Goal: Task Accomplishment & Management: Complete application form

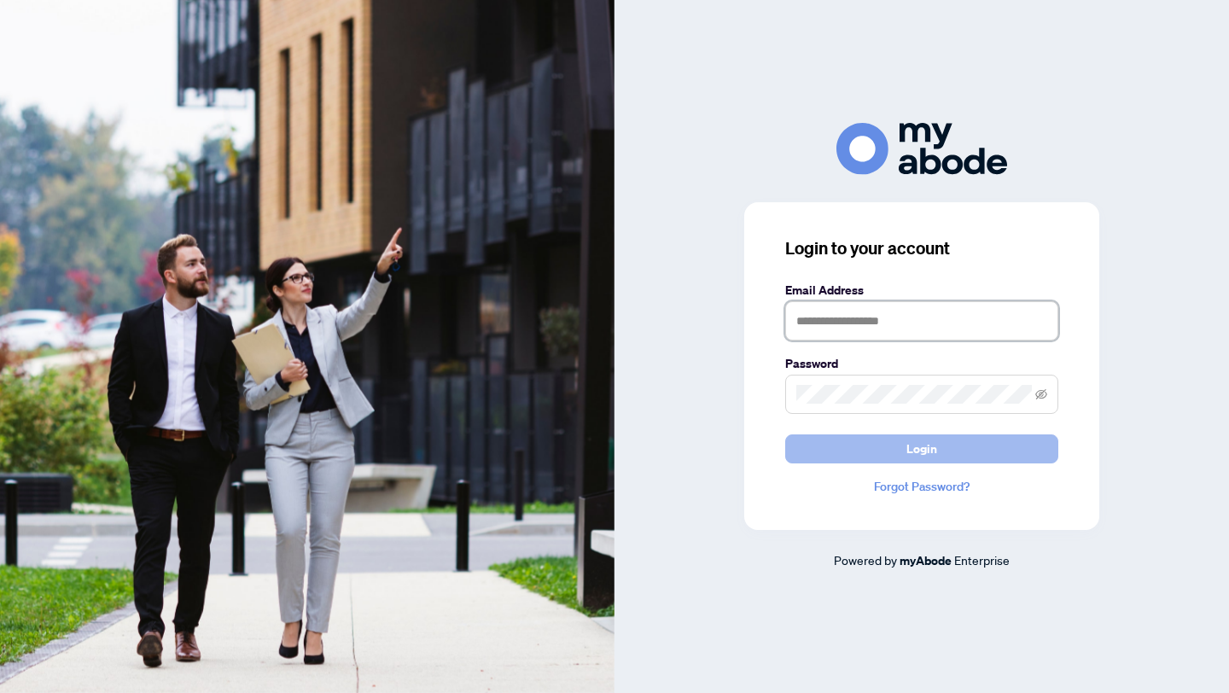
type input "**********"
click at [931, 450] on span "Login" at bounding box center [921, 448] width 31 height 27
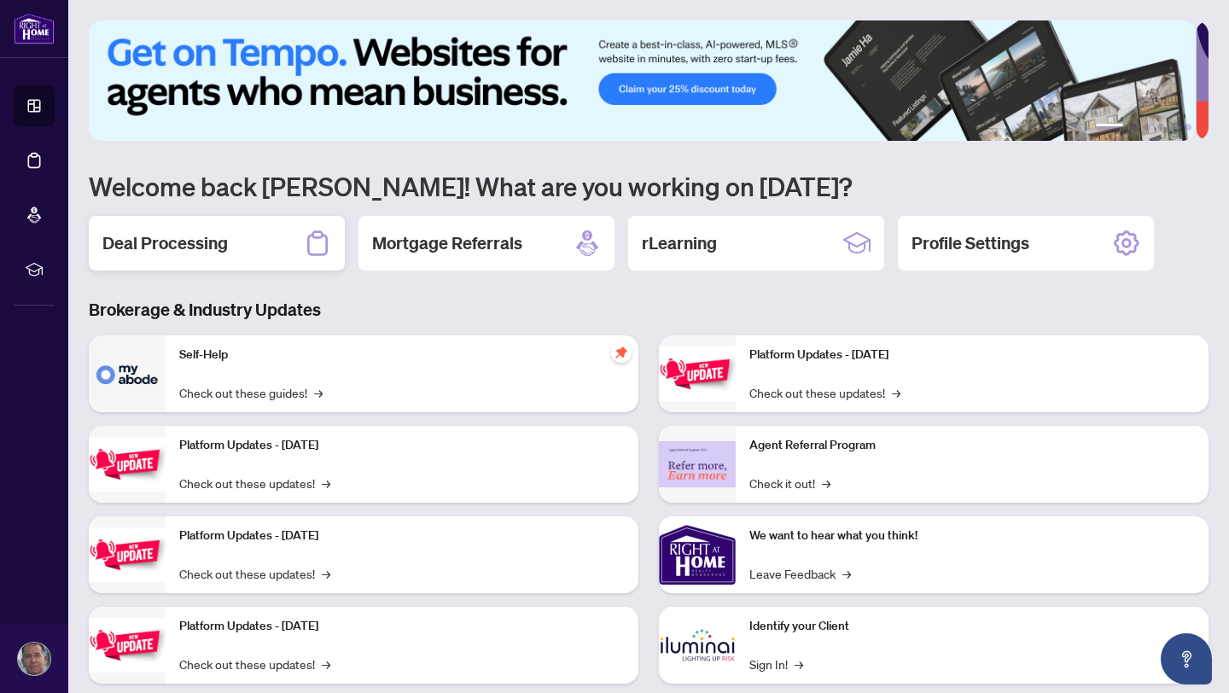
click at [167, 245] on h2 "Deal Processing" at bounding box center [164, 243] width 125 height 24
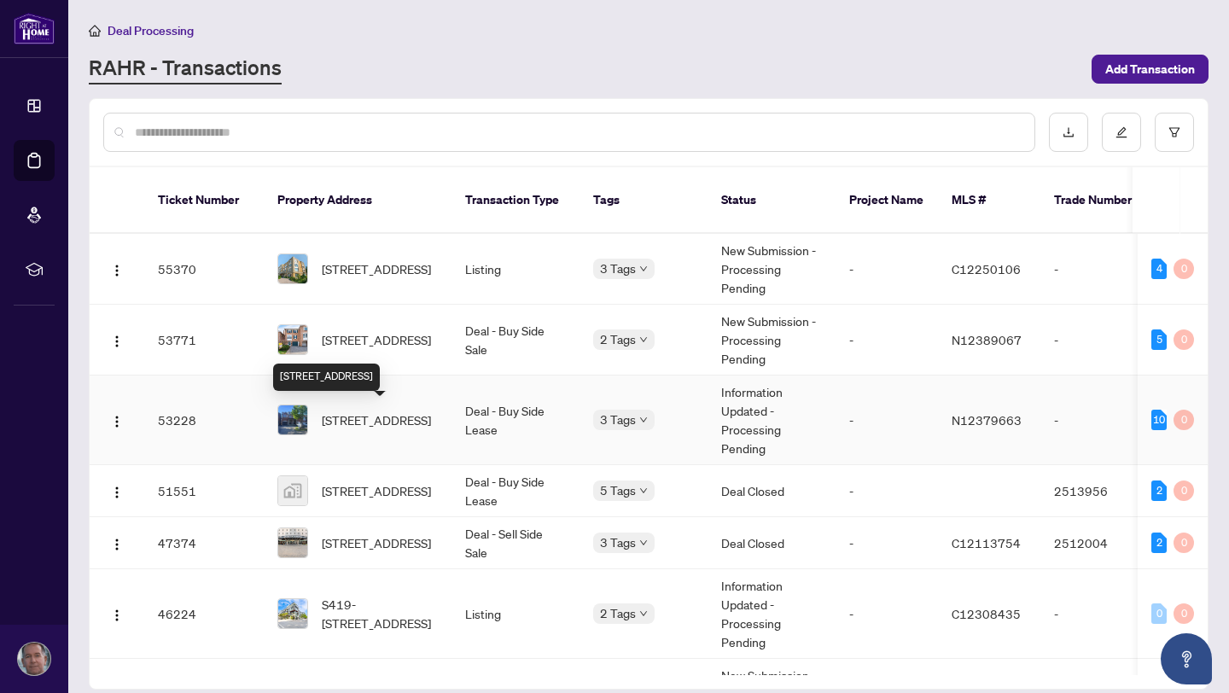
click at [354, 419] on span "[STREET_ADDRESS]" at bounding box center [376, 419] width 109 height 19
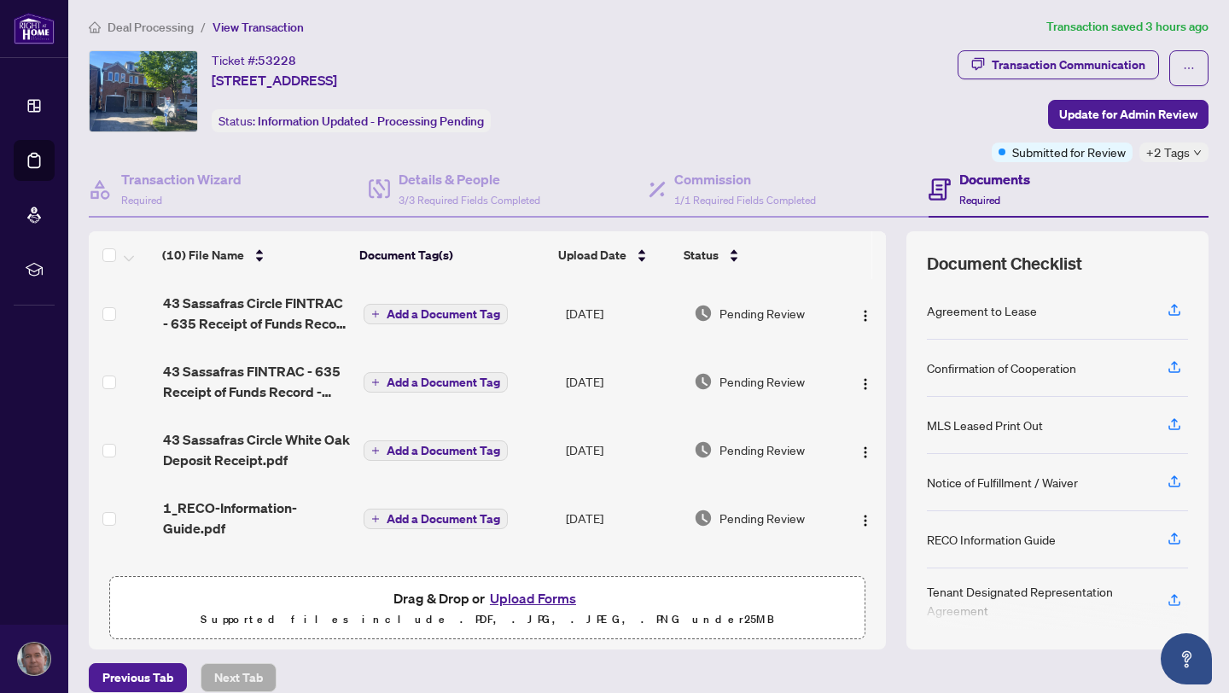
scroll to position [23, 0]
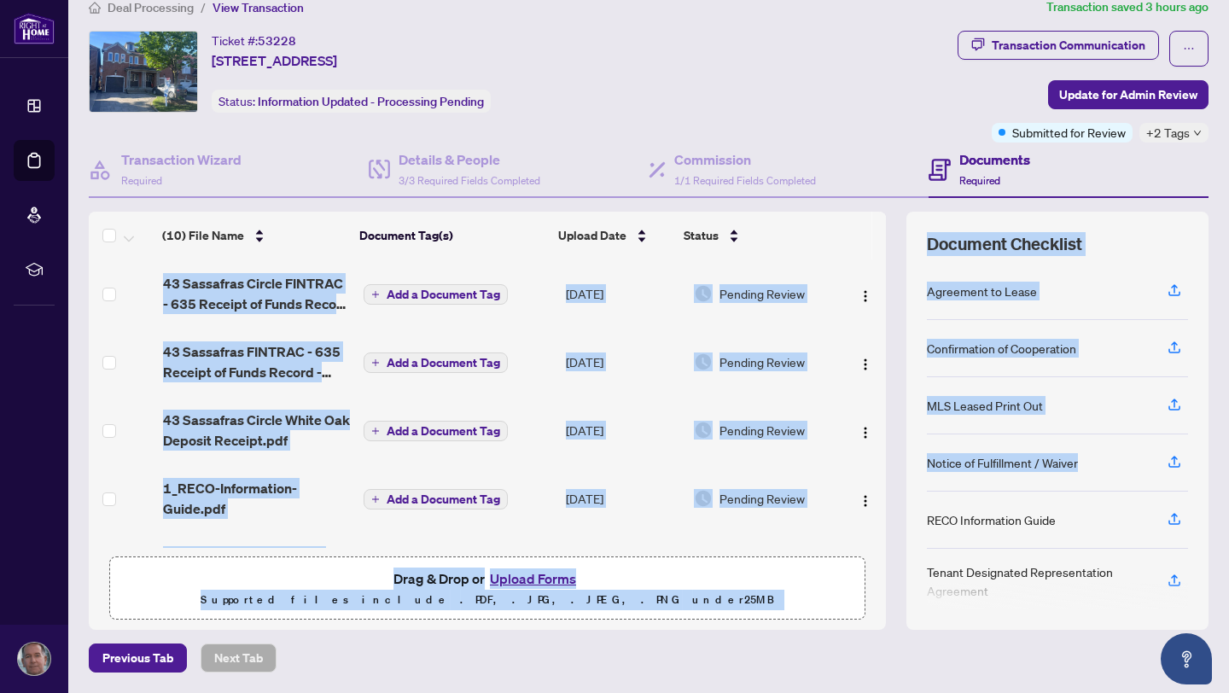
drag, startPoint x: 872, startPoint y: 304, endPoint x: 877, endPoint y: 441, distance: 137.5
click at [886, 480] on div "(10) File Name Document Tag(s) Upload Date Status (10) File Name Document Tag(s…" at bounding box center [648, 421] width 1119 height 418
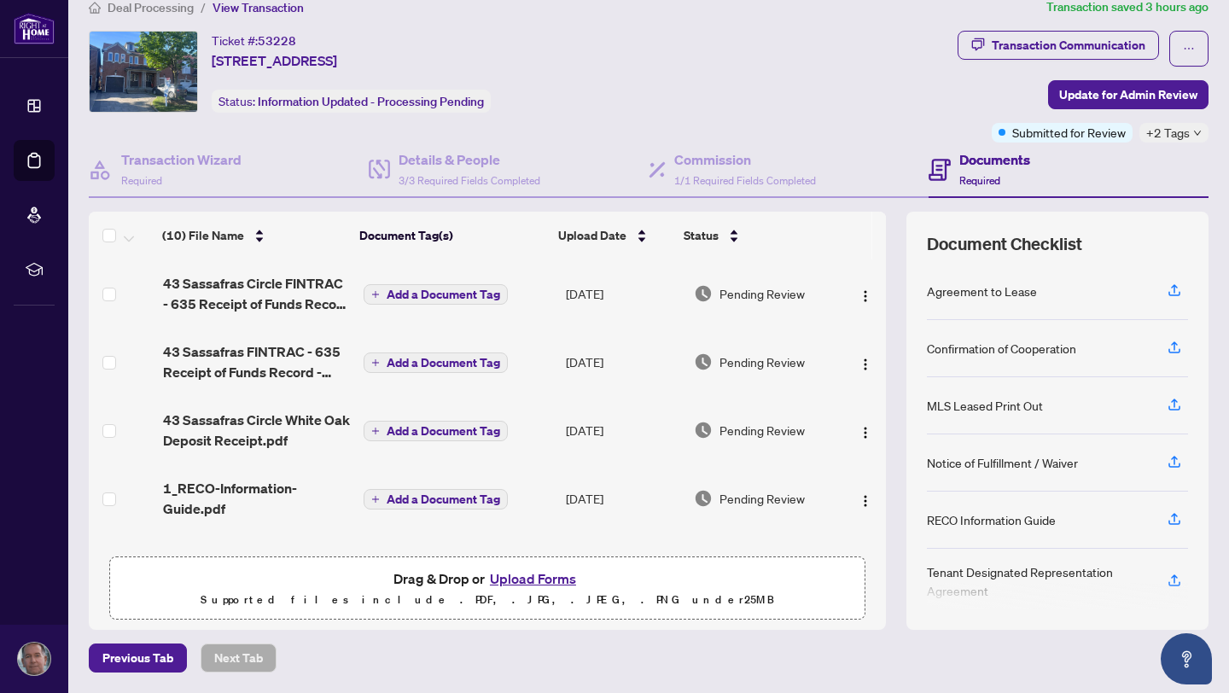
drag, startPoint x: 867, startPoint y: 345, endPoint x: 874, endPoint y: 386, distance: 42.4
click at [874, 386] on div "(10) File Name Document Tag(s) Upload Date Status (10) File Name Document Tag(s…" at bounding box center [648, 421] width 1119 height 418
click at [867, 353] on td at bounding box center [864, 362] width 44 height 68
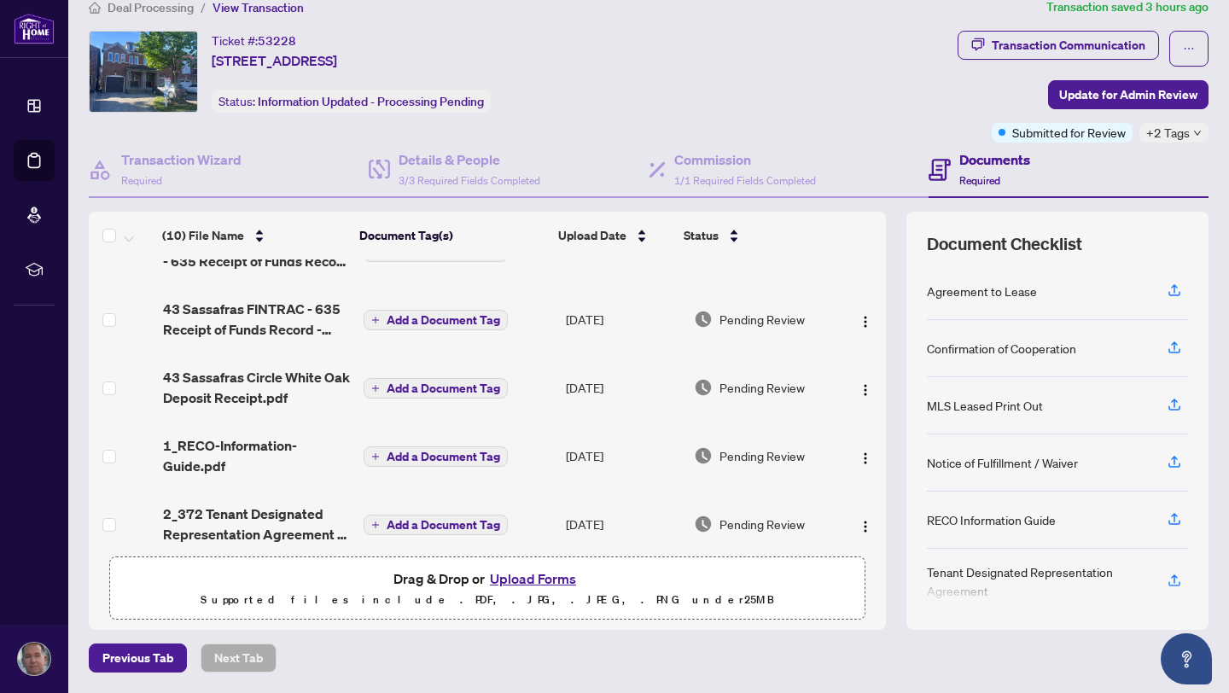
scroll to position [0, 0]
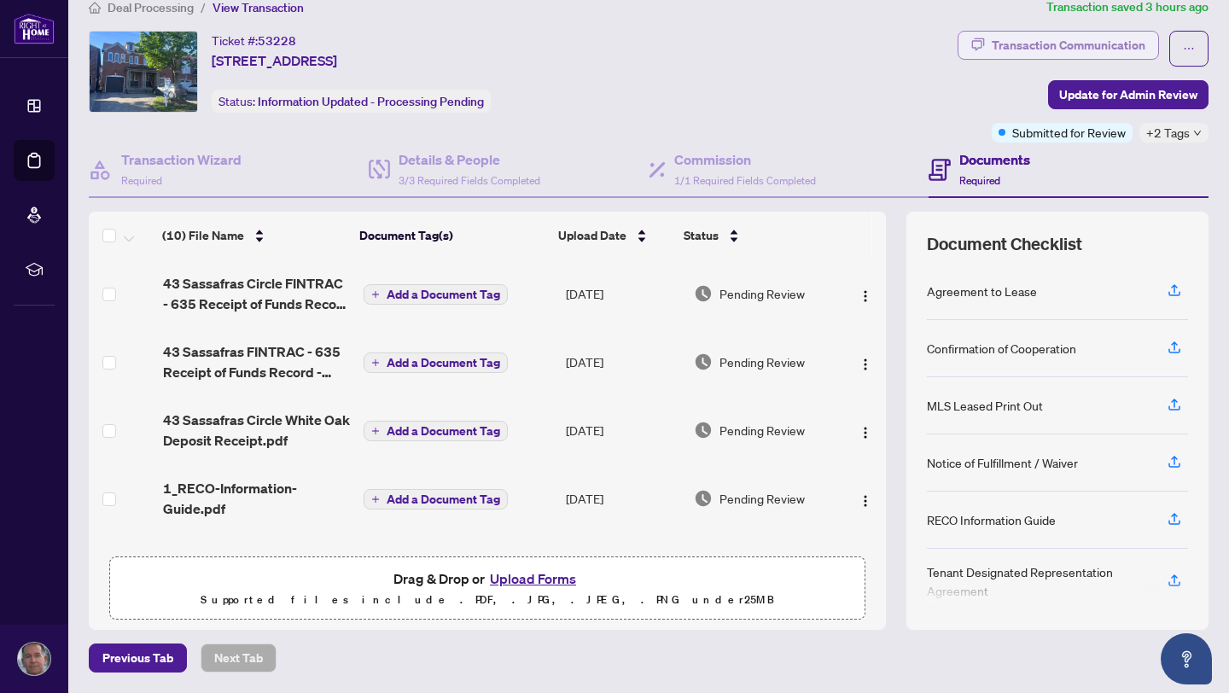
click at [1048, 42] on div "Transaction Communication" at bounding box center [1068, 45] width 154 height 27
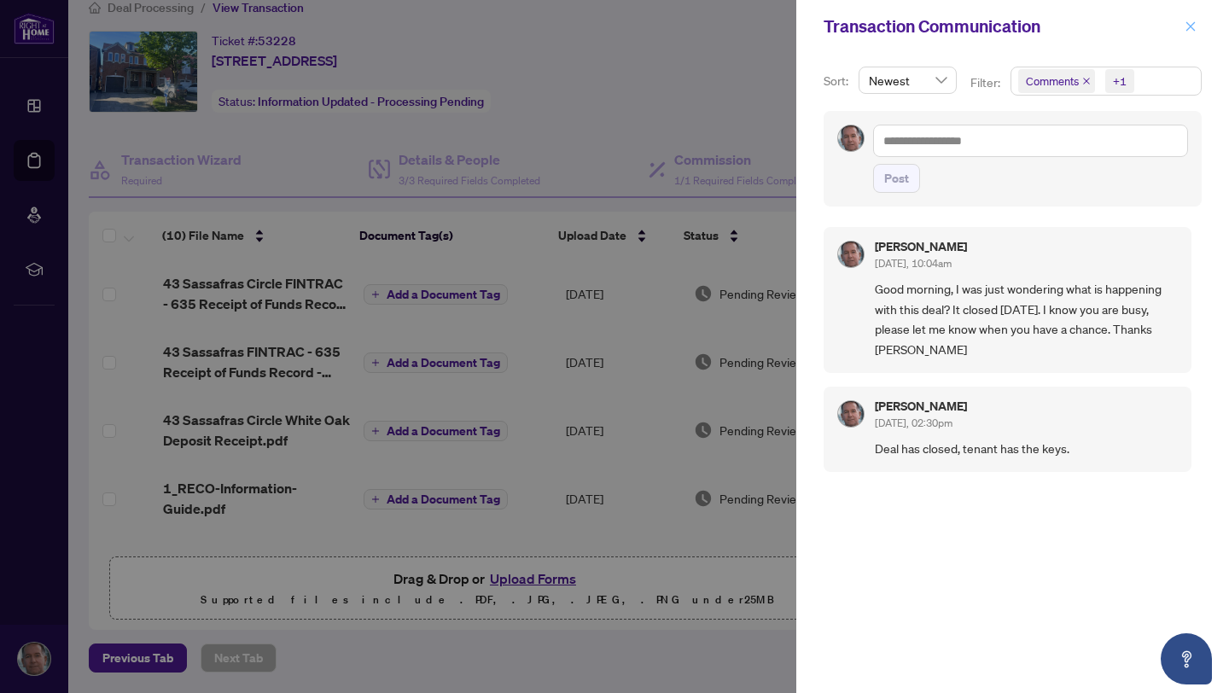
click at [1191, 23] on icon "close" at bounding box center [1190, 26] width 12 height 12
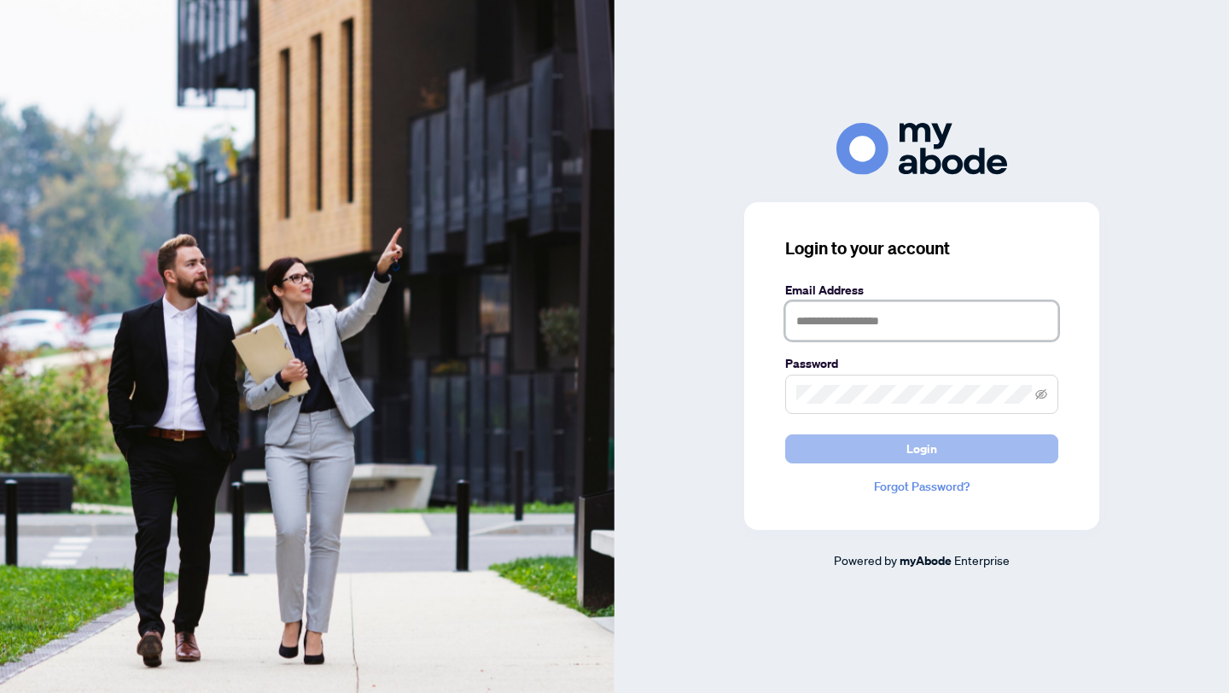
type input "**********"
click at [919, 450] on span "Login" at bounding box center [921, 448] width 31 height 27
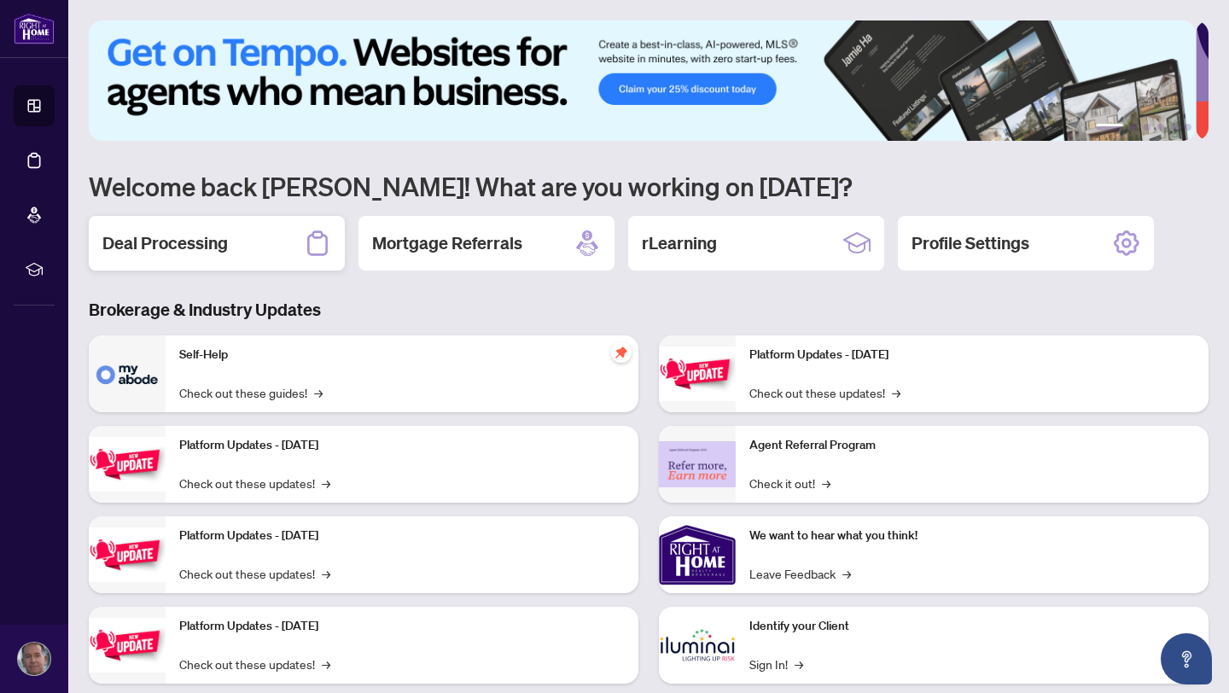
click at [156, 246] on h2 "Deal Processing" at bounding box center [164, 243] width 125 height 24
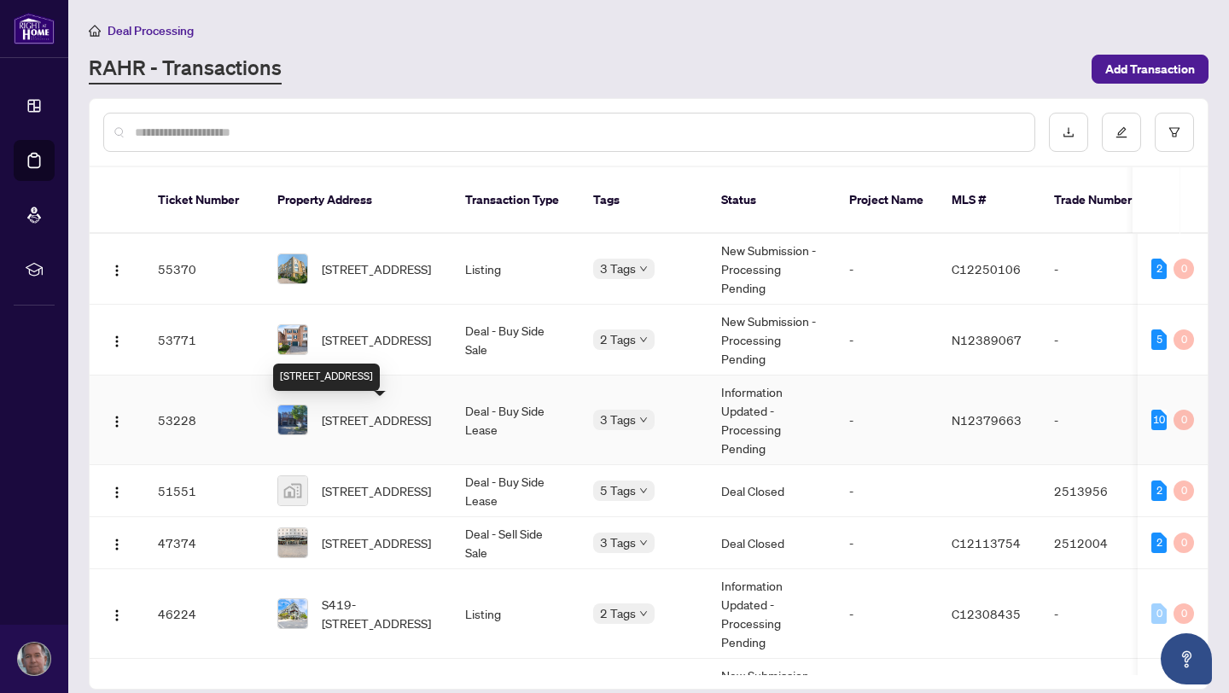
click at [361, 419] on span "43 Sassafras Circ, Vaughan, Ontario L4J 8M7, Canada" at bounding box center [376, 419] width 109 height 19
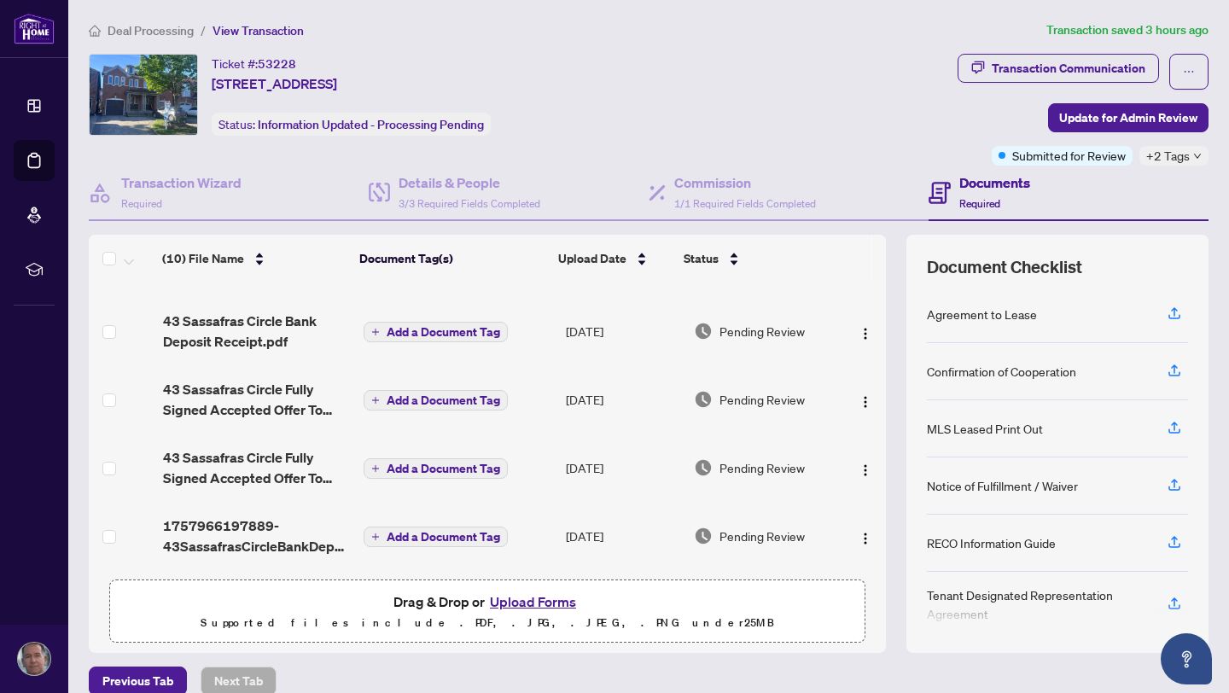
scroll to position [400, 0]
click at [1099, 118] on span "Update for Admin Review" at bounding box center [1128, 117] width 138 height 27
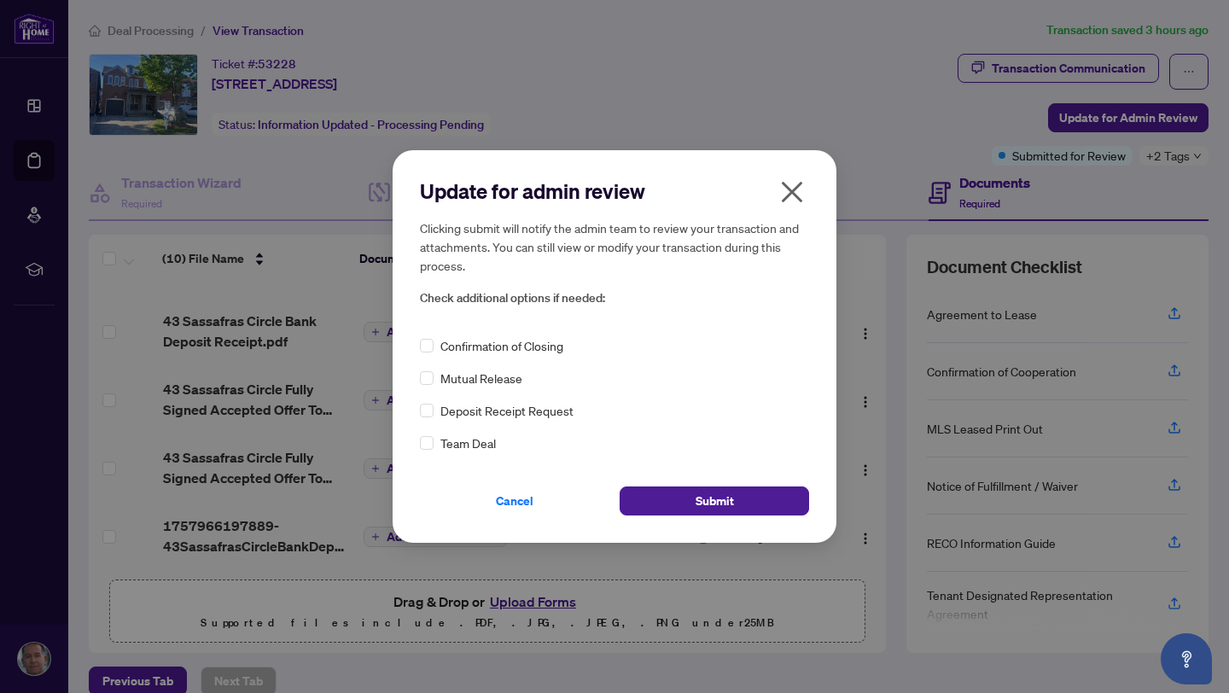
click at [799, 179] on icon "close" at bounding box center [791, 191] width 27 height 27
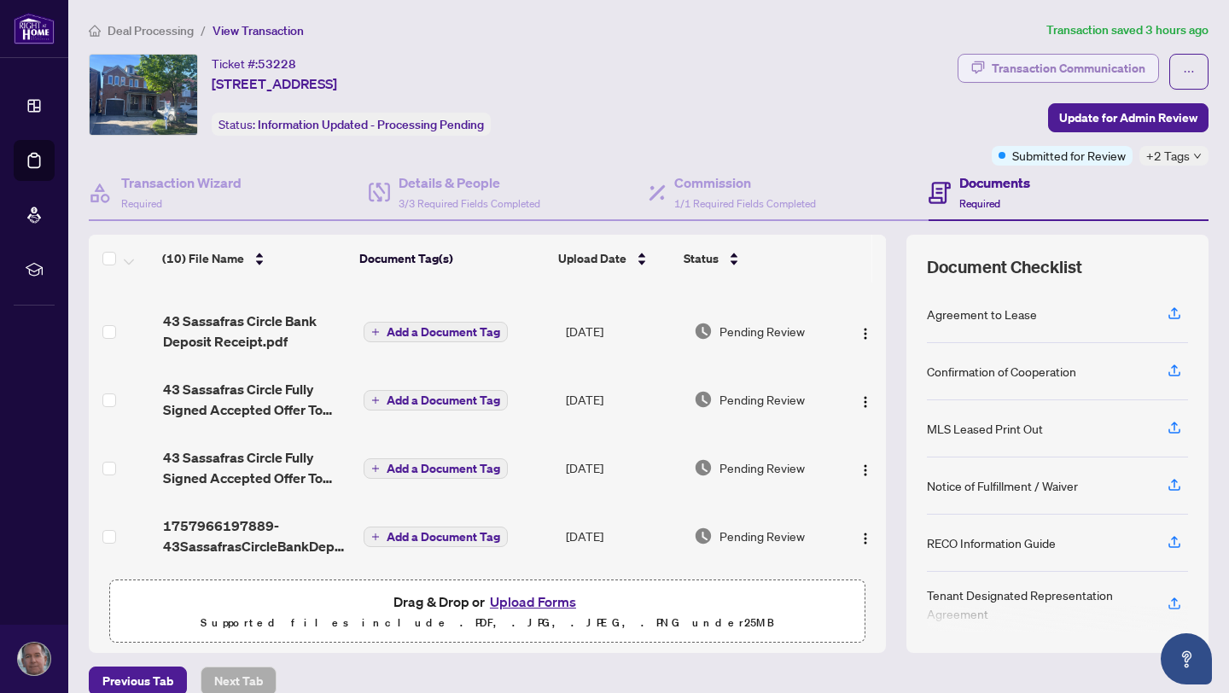
click at [1049, 66] on div "Transaction Communication" at bounding box center [1068, 68] width 154 height 27
